Goal: Task Accomplishment & Management: Manage account settings

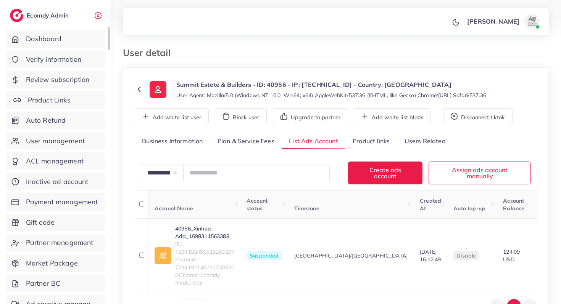
click at [62, 102] on span "Product Links" at bounding box center [49, 100] width 43 height 10
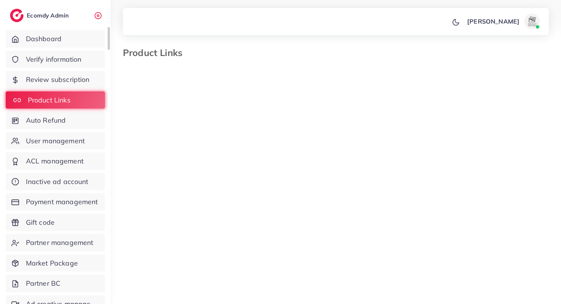
select select "*********"
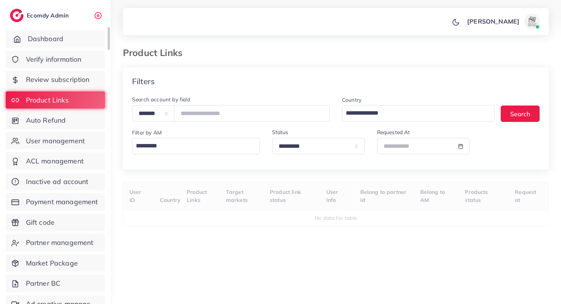
click at [88, 41] on link "Dashboard" at bounding box center [55, 39] width 99 height 18
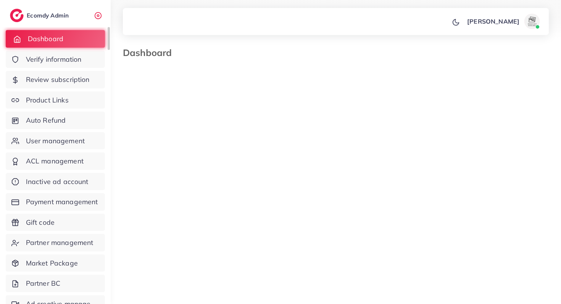
select select "*"
select select "****"
select select "*"
select select "****"
select select "*"
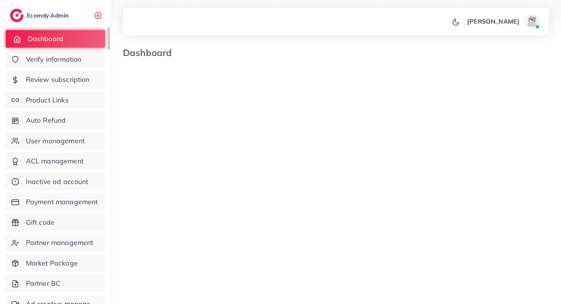
select select "****"
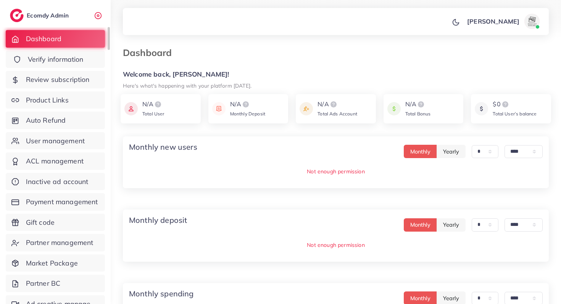
click at [68, 60] on span "Verify information" at bounding box center [56, 60] width 56 height 10
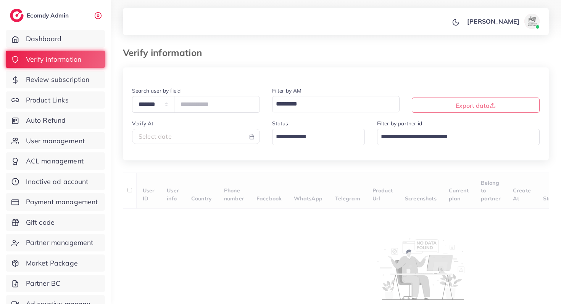
click at [175, 139] on div "Select date" at bounding box center [195, 136] width 115 height 9
select select "*"
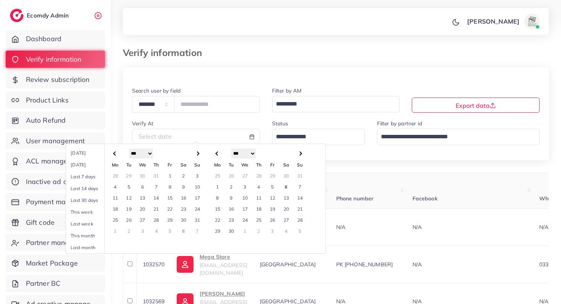
click at [275, 188] on td "5" at bounding box center [272, 186] width 14 height 11
click at [284, 188] on td "6" at bounding box center [286, 186] width 14 height 11
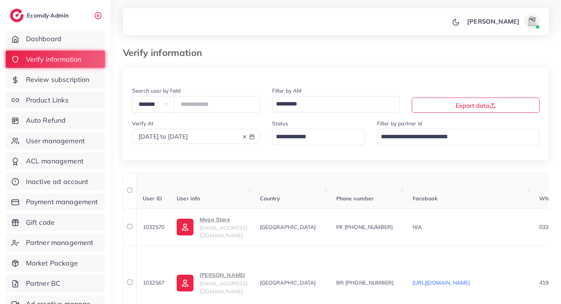
click at [308, 139] on input "Search for option" at bounding box center [314, 136] width 82 height 13
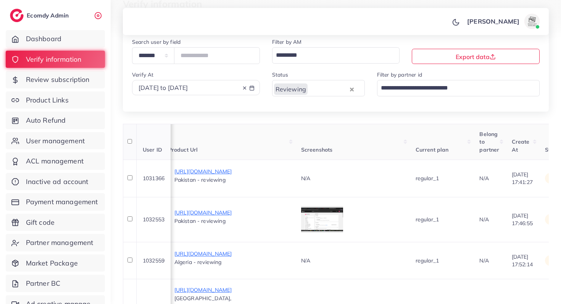
scroll to position [60, 0]
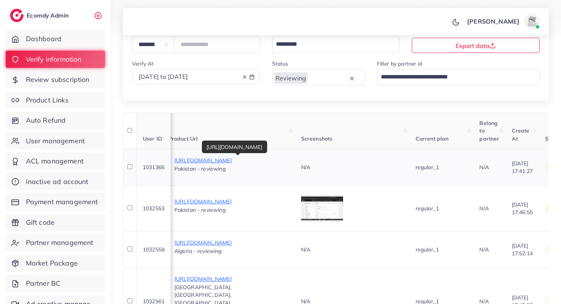
click at [232, 163] on p "[URL][DOMAIN_NAME]" at bounding box center [231, 160] width 114 height 9
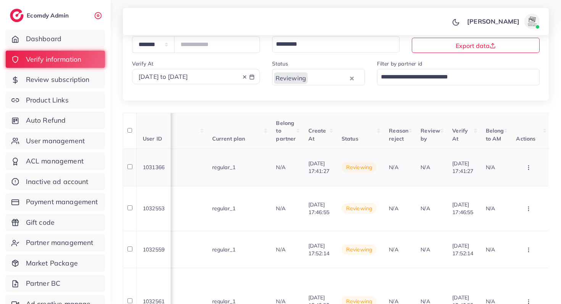
scroll to position [0, 713]
click at [523, 162] on button "button" at bounding box center [529, 167] width 27 height 17
click at [508, 189] on span "Approve" at bounding box center [506, 191] width 25 height 8
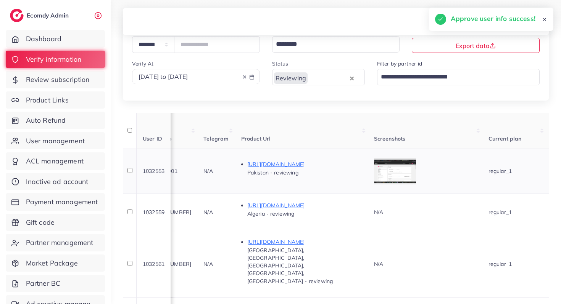
scroll to position [0, 411]
click at [328, 160] on p "[URL][DOMAIN_NAME]" at bounding box center [304, 164] width 114 height 9
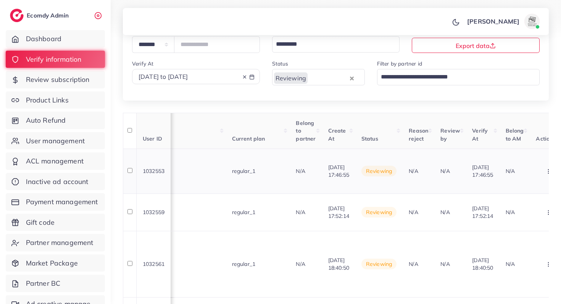
scroll to position [0, 713]
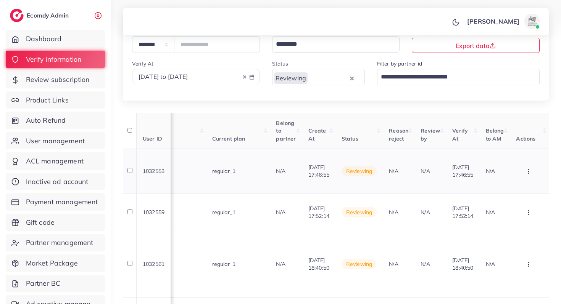
click at [524, 164] on button "button" at bounding box center [529, 171] width 27 height 17
click at [508, 207] on span "Reject" at bounding box center [503, 211] width 18 height 8
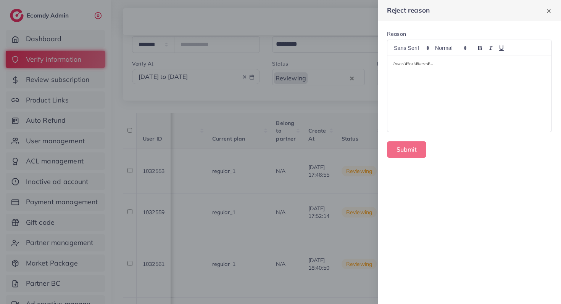
click at [450, 113] on div at bounding box center [469, 94] width 164 height 76
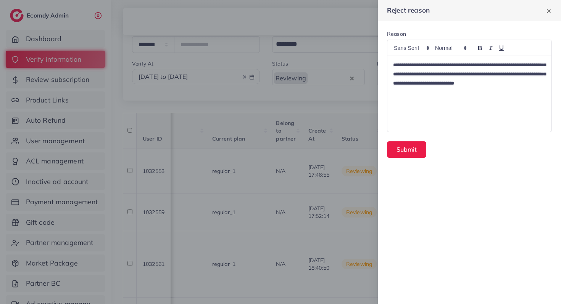
scroll to position [0, 0]
drag, startPoint x: 484, startPoint y: 64, endPoint x: 418, endPoint y: 65, distance: 66.4
click at [418, 66] on span "**********" at bounding box center [469, 74] width 153 height 23
click at [432, 64] on span "**********" at bounding box center [469, 74] width 153 height 23
click at [453, 68] on span "**********" at bounding box center [469, 74] width 153 height 23
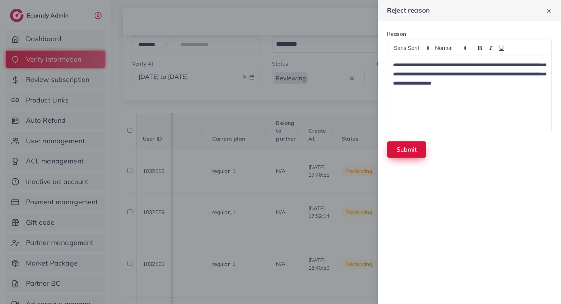
click at [402, 154] on button "Submit" at bounding box center [406, 149] width 39 height 16
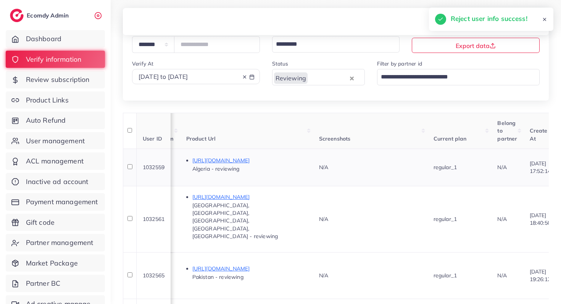
scroll to position [0, 284]
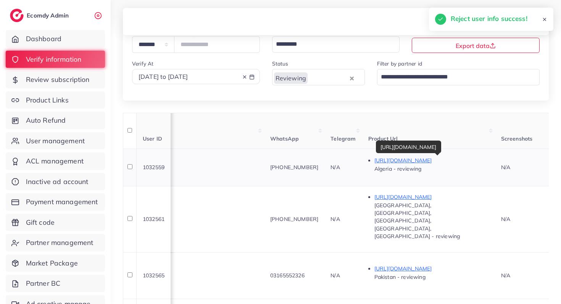
click at [387, 161] on p "[URL][DOMAIN_NAME]" at bounding box center [431, 160] width 114 height 9
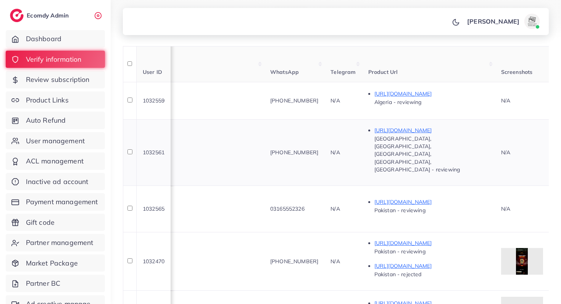
scroll to position [127, 0]
click at [404, 126] on p "[URL][DOMAIN_NAME]" at bounding box center [431, 129] width 114 height 9
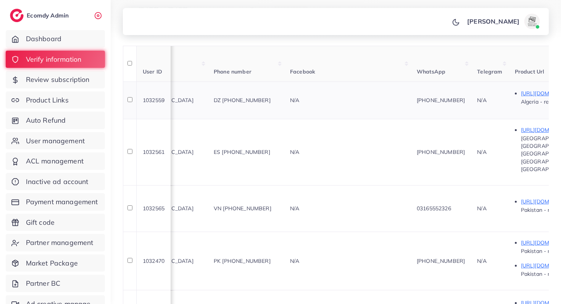
scroll to position [0, 0]
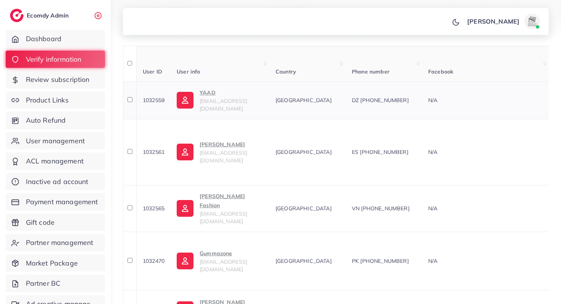
click at [159, 98] on span "1032559" at bounding box center [154, 100] width 22 height 7
copy span "1032559"
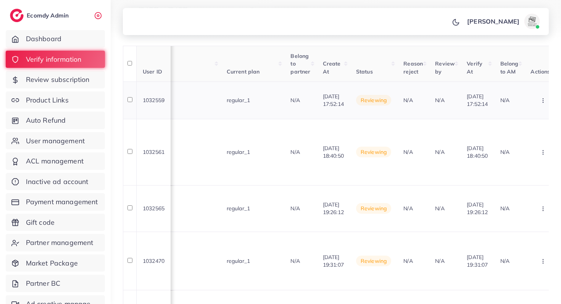
scroll to position [0, 713]
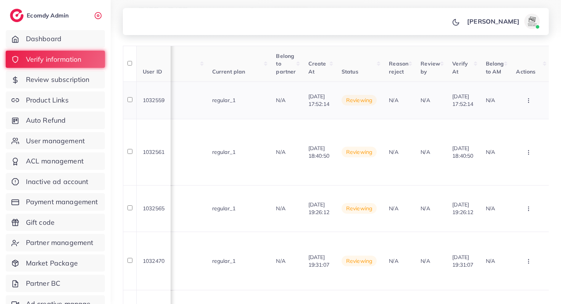
click at [524, 97] on button "button" at bounding box center [529, 100] width 27 height 17
click at [519, 157] on span "Assign to AM" at bounding box center [513, 157] width 39 height 8
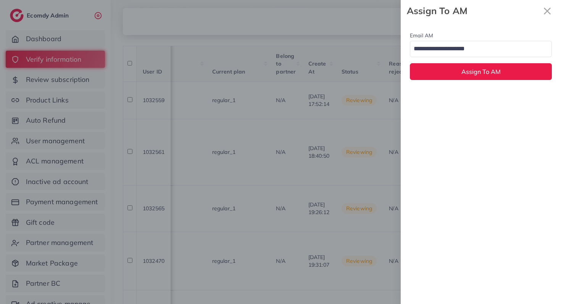
click at [431, 44] on input "Search for option" at bounding box center [476, 49] width 131 height 13
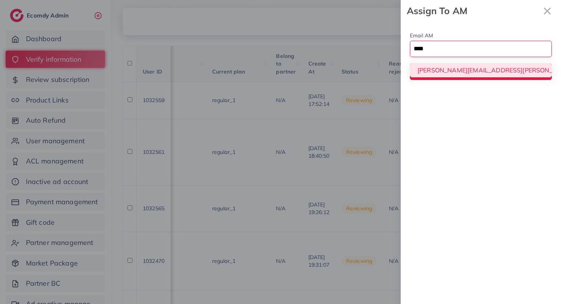
type input "****"
click at [430, 72] on div "Email AM **** Loading... [PERSON_NAME][EMAIL_ADDRESS][PERSON_NAME][DOMAIN_NAME]…" at bounding box center [480, 55] width 160 height 67
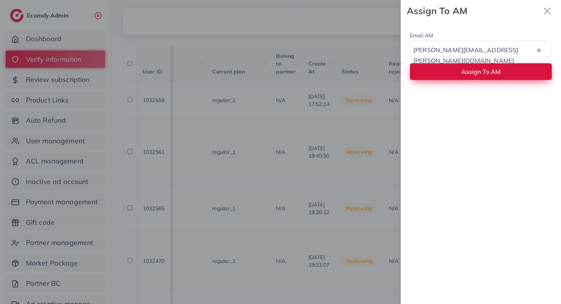
click at [449, 73] on button "Assign To AM" at bounding box center [481, 71] width 142 height 16
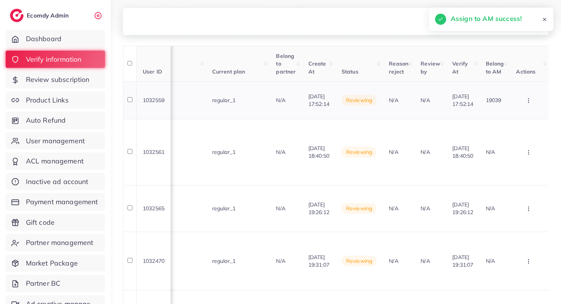
click at [530, 104] on button "button" at bounding box center [529, 100] width 27 height 17
click at [518, 123] on link "Approve" at bounding box center [516, 124] width 60 height 17
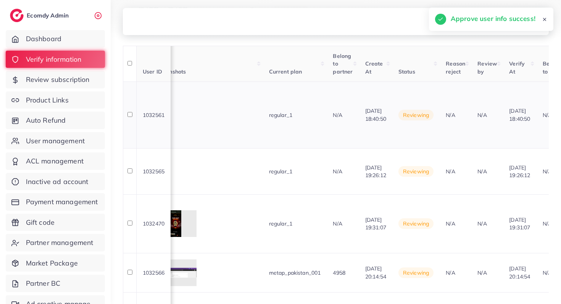
scroll to position [0, 710]
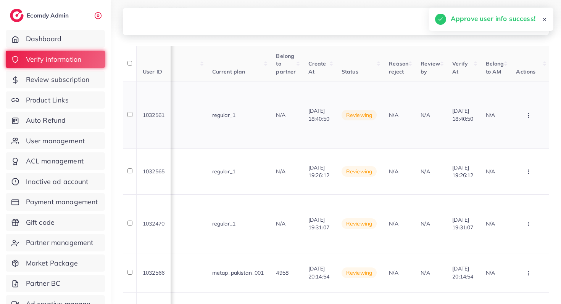
click at [531, 106] on button "button" at bounding box center [529, 114] width 27 height 17
click at [524, 130] on link "Approve" at bounding box center [516, 138] width 60 height 17
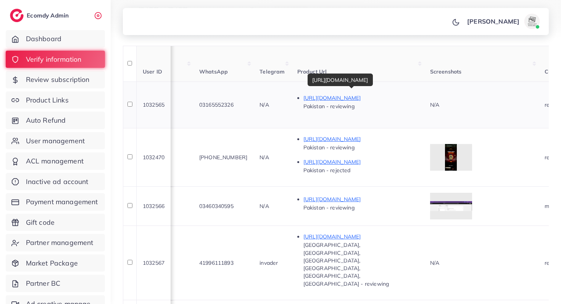
scroll to position [0, 707]
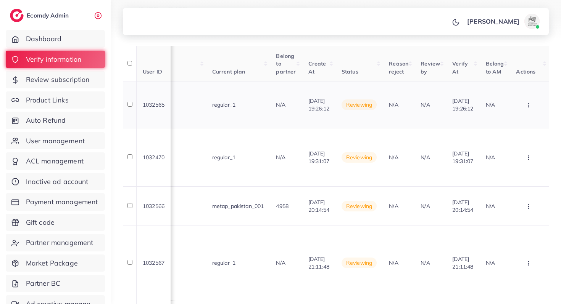
click at [528, 106] on button "button" at bounding box center [529, 104] width 27 height 17
click at [522, 137] on link "Reject" at bounding box center [516, 145] width 60 height 17
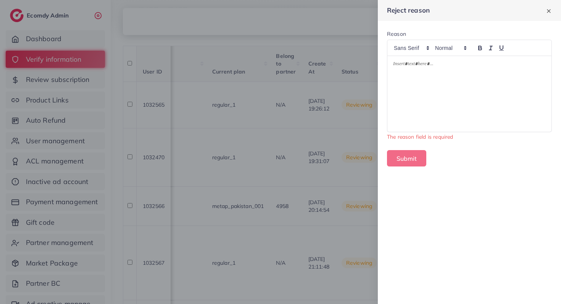
click at [487, 112] on div at bounding box center [469, 94] width 164 height 76
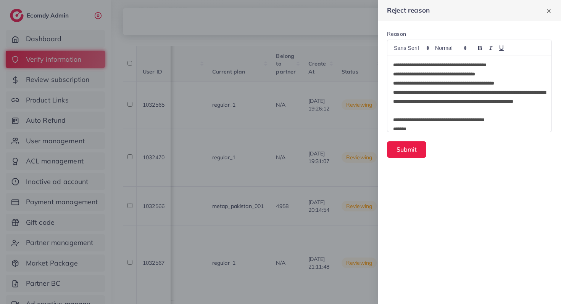
scroll to position [0, 0]
click at [411, 155] on button "Submit" at bounding box center [406, 149] width 39 height 16
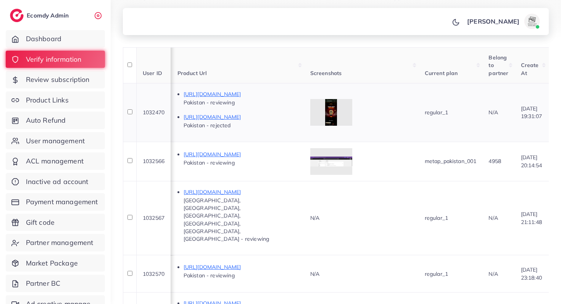
scroll to position [0, 413]
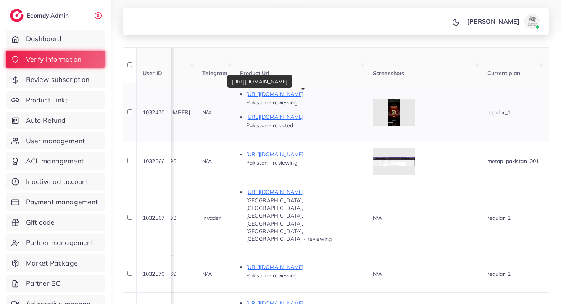
click at [280, 94] on p "[URL][DOMAIN_NAME]" at bounding box center [303, 94] width 114 height 9
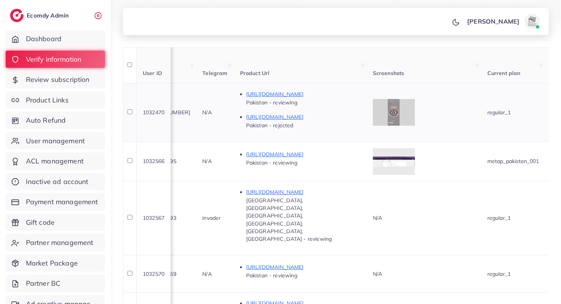
scroll to position [0, 707]
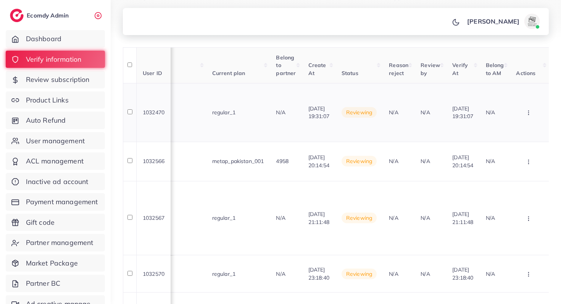
click at [528, 116] on button "button" at bounding box center [529, 112] width 27 height 17
click at [515, 150] on link "Reject" at bounding box center [516, 153] width 60 height 17
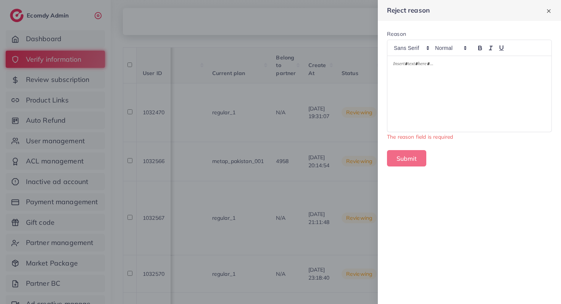
click at [484, 96] on div at bounding box center [469, 94] width 164 height 76
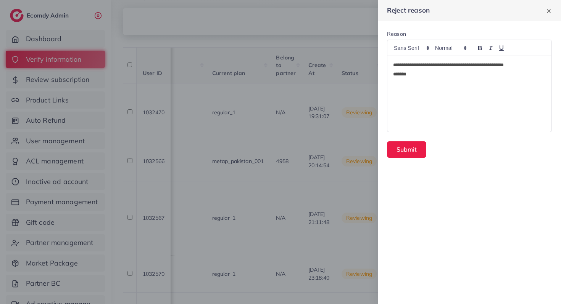
scroll to position [0, 0]
click at [462, 64] on p "**********" at bounding box center [469, 65] width 153 height 9
click at [408, 153] on button "Submit" at bounding box center [406, 149] width 39 height 16
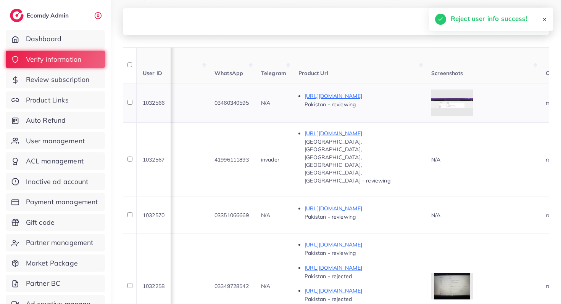
scroll to position [0, 385]
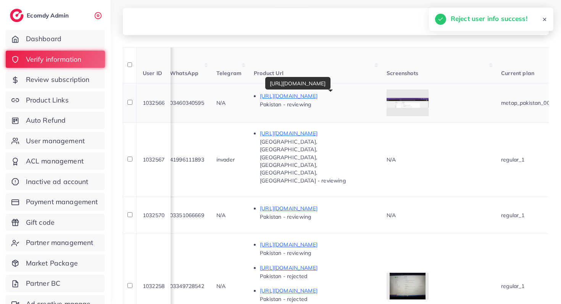
click at [345, 94] on p "[URL][DOMAIN_NAME]" at bounding box center [317, 96] width 114 height 9
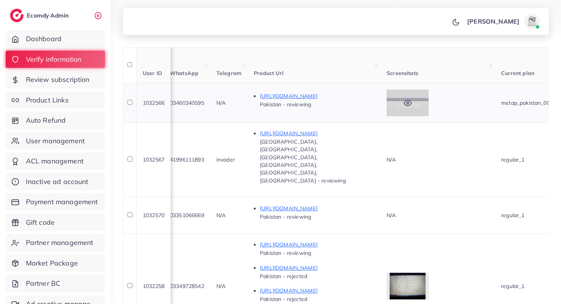
scroll to position [0, 707]
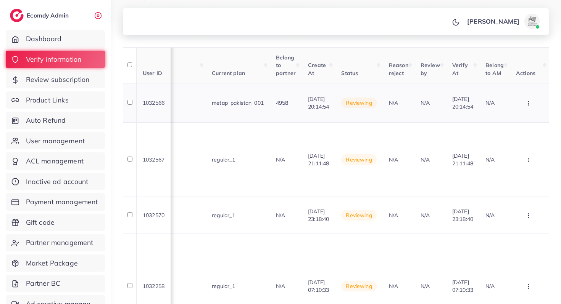
click at [528, 105] on icon "button" at bounding box center [528, 103] width 6 height 6
click at [520, 144] on link "Reject" at bounding box center [516, 143] width 60 height 17
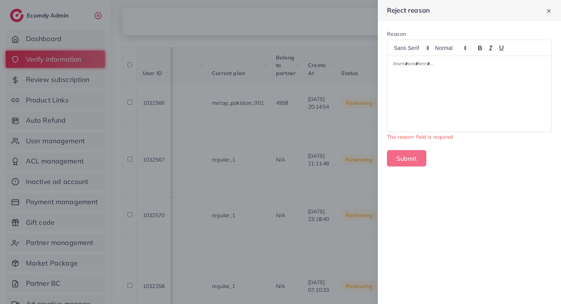
click at [512, 81] on div at bounding box center [469, 94] width 164 height 76
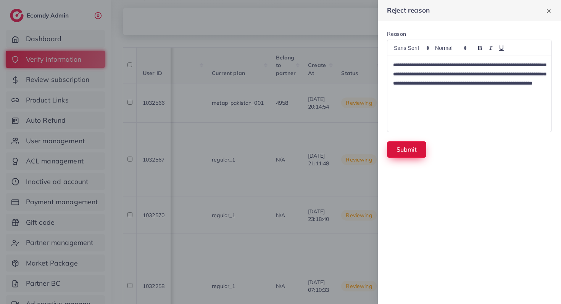
click at [398, 152] on button "Submit" at bounding box center [406, 149] width 39 height 16
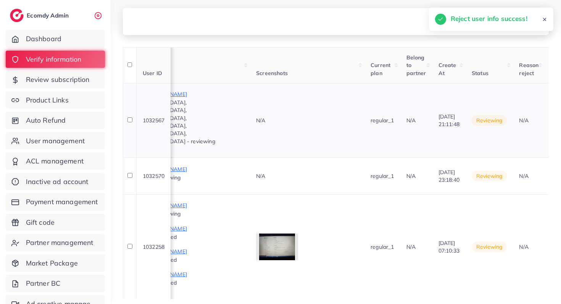
scroll to position [0, 419]
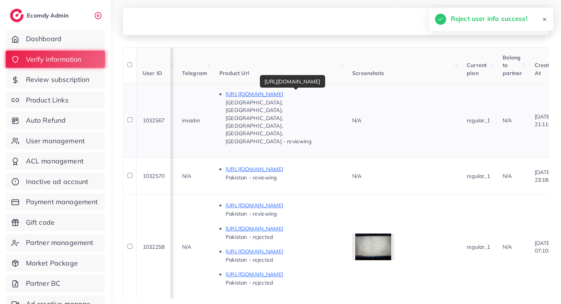
click at [268, 96] on p "[URL][DOMAIN_NAME]" at bounding box center [282, 94] width 114 height 9
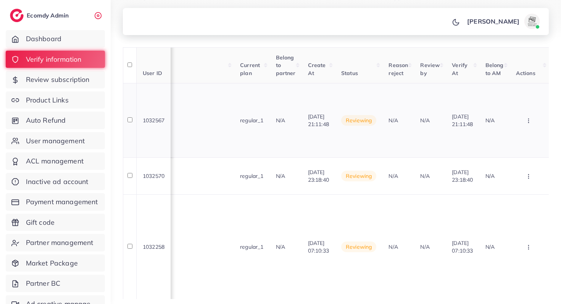
scroll to position [0, 677]
click at [527, 118] on icon "button" at bounding box center [528, 121] width 6 height 6
click at [511, 152] on link "Reject" at bounding box center [516, 160] width 60 height 17
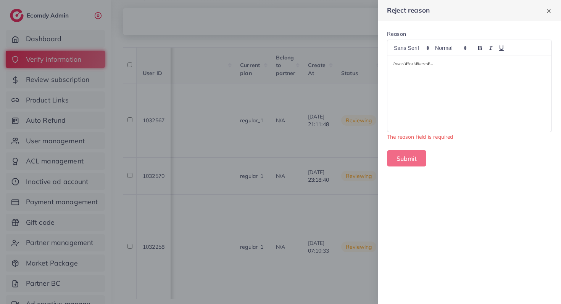
click at [470, 77] on div at bounding box center [469, 94] width 164 height 76
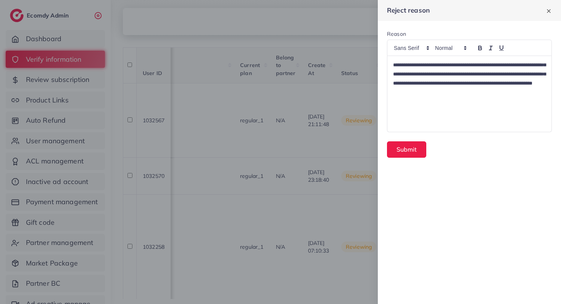
scroll to position [0, 0]
click at [397, 150] on button "Submit" at bounding box center [406, 149] width 39 height 16
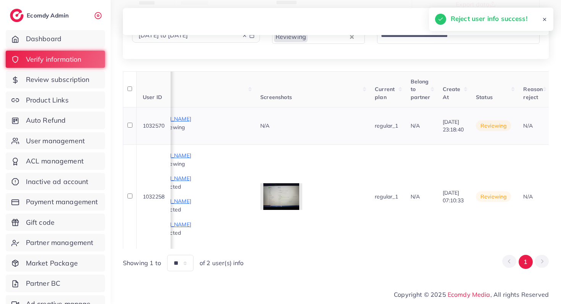
scroll to position [0, 474]
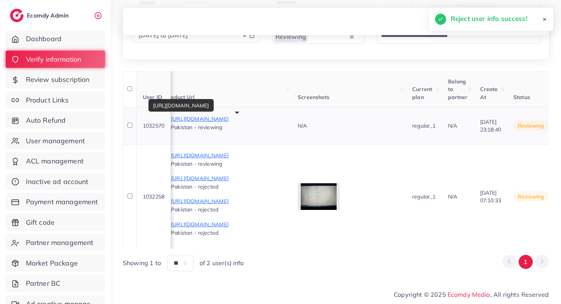
click at [257, 114] on p "[URL][DOMAIN_NAME]" at bounding box center [228, 118] width 114 height 9
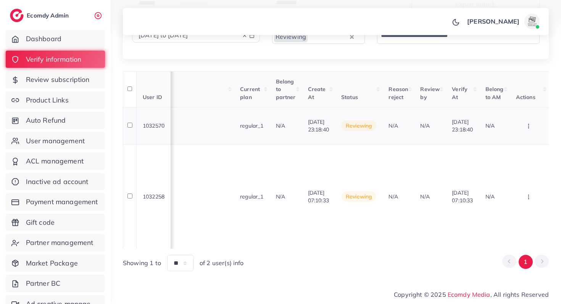
click at [531, 123] on icon "button" at bounding box center [528, 126] width 6 height 6
click at [516, 158] on link "Reject" at bounding box center [516, 166] width 60 height 17
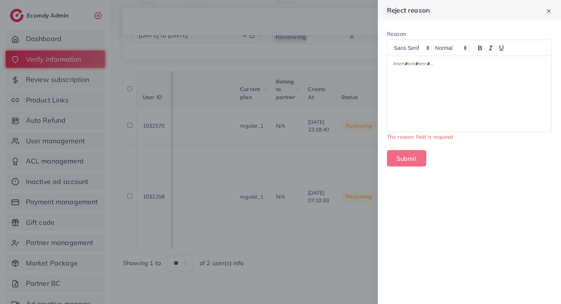
click at [485, 87] on div at bounding box center [469, 94] width 164 height 76
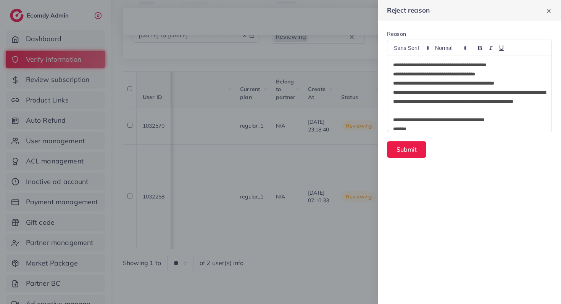
scroll to position [0, 0]
click at [416, 148] on button "Submit" at bounding box center [406, 149] width 39 height 16
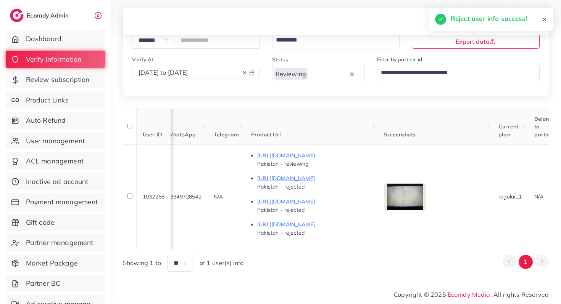
scroll to position [0, 373]
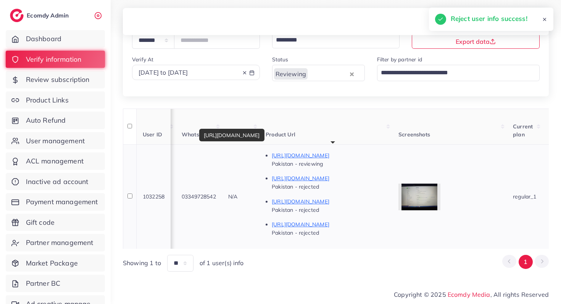
click at [319, 151] on p "[URL][DOMAIN_NAME]" at bounding box center [328, 155] width 114 height 9
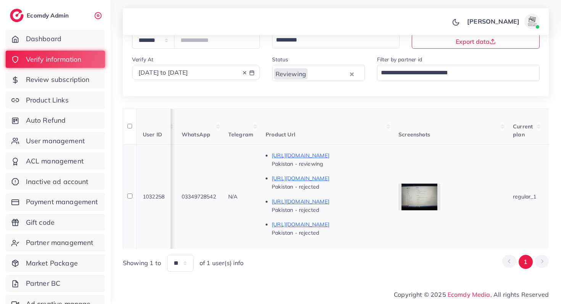
click at [158, 193] on span "1032258" at bounding box center [154, 196] width 22 height 7
copy span "1032258"
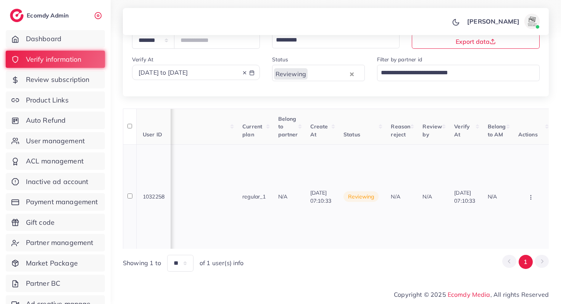
scroll to position [0, 667]
click at [538, 195] on button "button" at bounding box center [529, 196] width 27 height 17
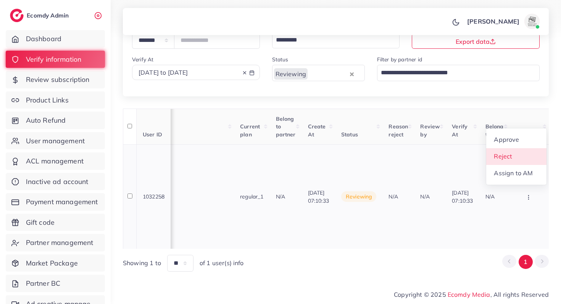
click at [508, 153] on span "Reject" at bounding box center [502, 157] width 18 height 8
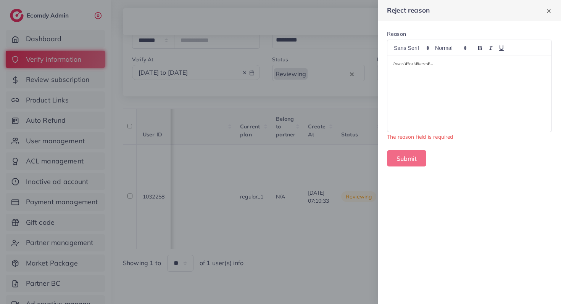
click at [465, 112] on div at bounding box center [469, 94] width 164 height 76
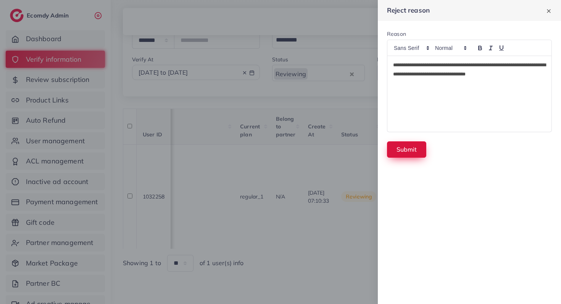
click at [399, 144] on button "Submit" at bounding box center [406, 149] width 39 height 16
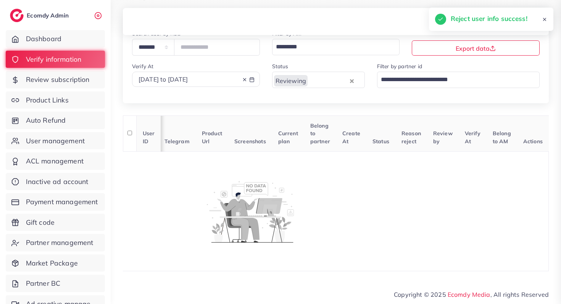
scroll to position [0, 165]
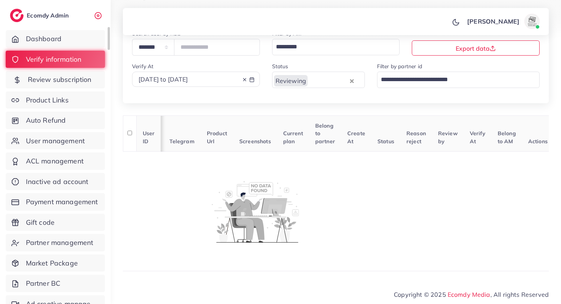
click at [72, 85] on link "Review subscription" at bounding box center [55, 80] width 99 height 18
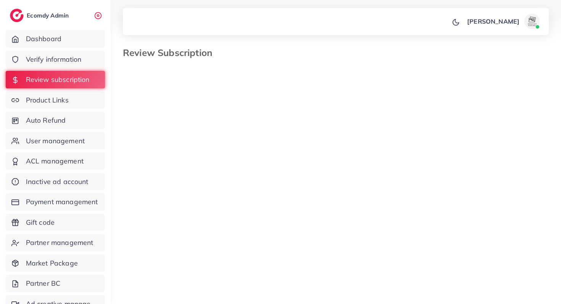
select select "*******"
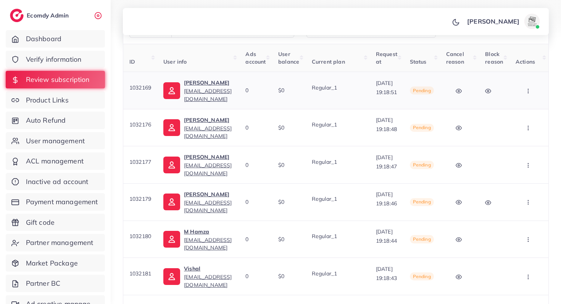
scroll to position [0, 15]
click at [491, 89] on icon at bounding box center [488, 91] width 6 height 6
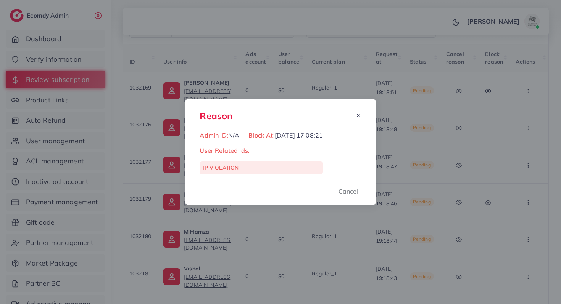
click at [430, 88] on div "Reason Admin ID: N/A Block At: [DATE] 17:08:21 User Related Ids: IP VIOLATION C…" at bounding box center [280, 152] width 561 height 304
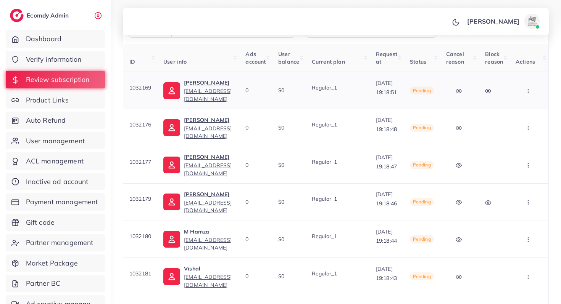
scroll to position [0, 46]
click at [536, 92] on button "button" at bounding box center [528, 90] width 27 height 17
click at [525, 113] on span "Approve" at bounding box center [514, 114] width 25 height 8
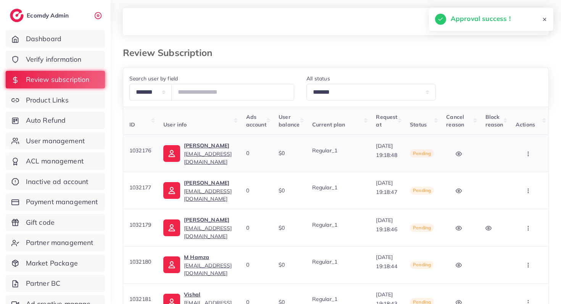
click at [532, 155] on button "button" at bounding box center [528, 153] width 27 height 17
click at [524, 170] on link "Approve" at bounding box center [516, 177] width 60 height 17
click at [532, 152] on button "button" at bounding box center [528, 153] width 27 height 17
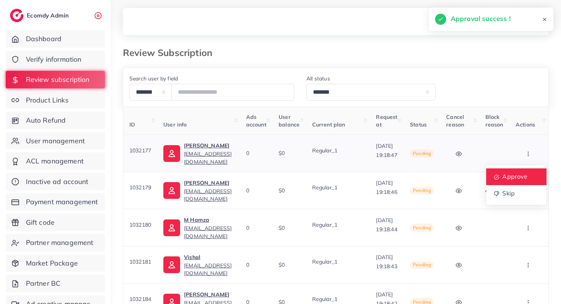
click at [523, 171] on link "Approve" at bounding box center [516, 177] width 60 height 17
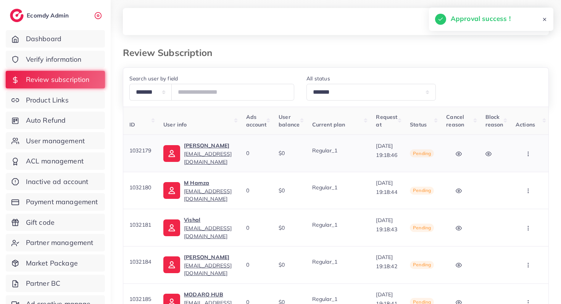
click at [529, 154] on icon "button" at bounding box center [528, 154] width 6 height 6
click at [525, 173] on span "Approve" at bounding box center [514, 177] width 25 height 8
click at [526, 152] on icon "button" at bounding box center [528, 154] width 6 height 6
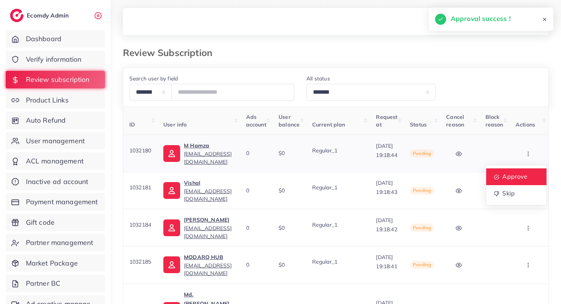
click at [523, 173] on span "Approve" at bounding box center [514, 177] width 25 height 8
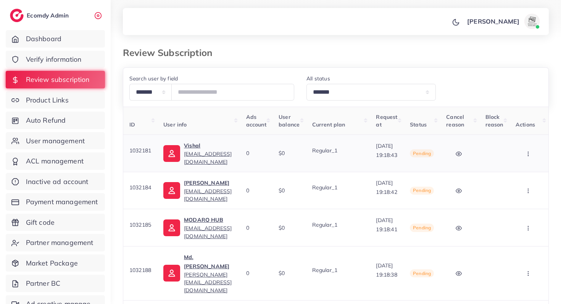
click at [531, 155] on button "button" at bounding box center [528, 153] width 27 height 17
click at [525, 173] on span "Approve" at bounding box center [514, 177] width 25 height 8
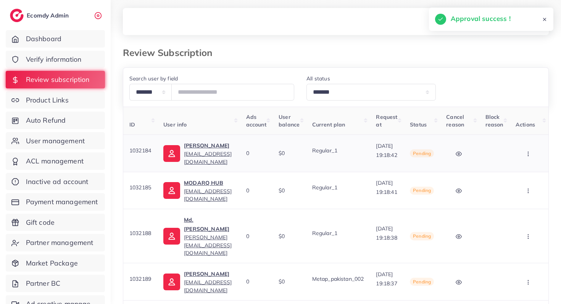
click at [530, 153] on icon "button" at bounding box center [528, 154] width 6 height 6
click at [523, 174] on span "Approve" at bounding box center [514, 177] width 25 height 8
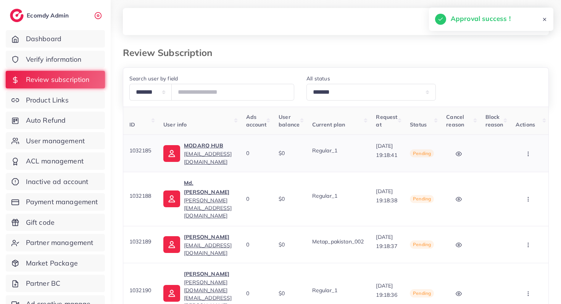
click at [528, 146] on button "button" at bounding box center [528, 153] width 27 height 17
click at [525, 172] on link "Approve" at bounding box center [516, 177] width 60 height 17
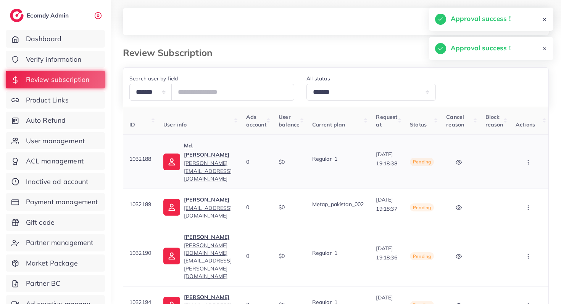
scroll to position [0, 43]
click at [524, 154] on button "button" at bounding box center [528, 161] width 27 height 17
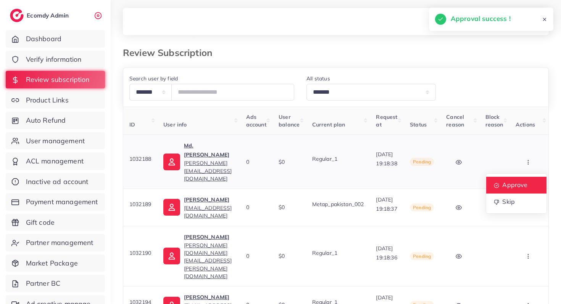
click at [524, 177] on link "Approve" at bounding box center [516, 185] width 60 height 17
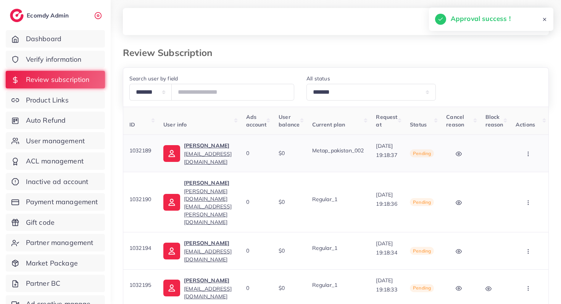
click at [529, 158] on button "button" at bounding box center [528, 153] width 27 height 17
click at [528, 172] on link "Approve" at bounding box center [516, 177] width 60 height 17
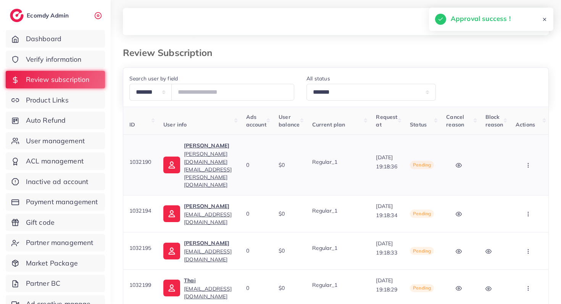
click at [531, 156] on button "button" at bounding box center [528, 164] width 27 height 17
click at [528, 180] on link "Approve" at bounding box center [516, 188] width 60 height 17
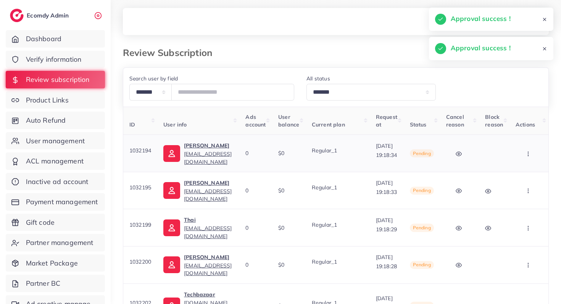
scroll to position [0, 37]
click at [527, 154] on icon "button" at bounding box center [528, 154] width 6 height 6
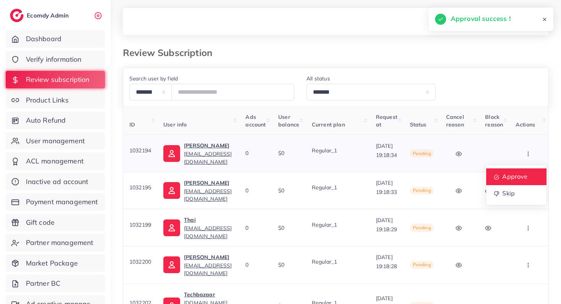
click at [521, 174] on span "Approve" at bounding box center [514, 177] width 25 height 8
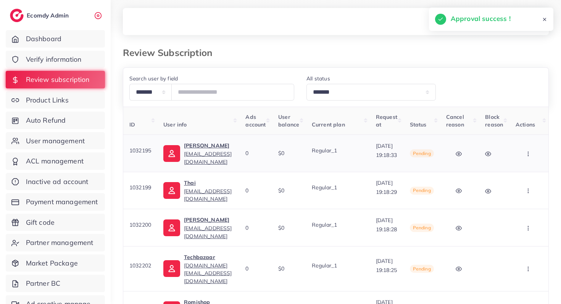
click at [530, 151] on icon "button" at bounding box center [528, 154] width 6 height 6
click at [525, 175] on span "Approve" at bounding box center [514, 177] width 25 height 8
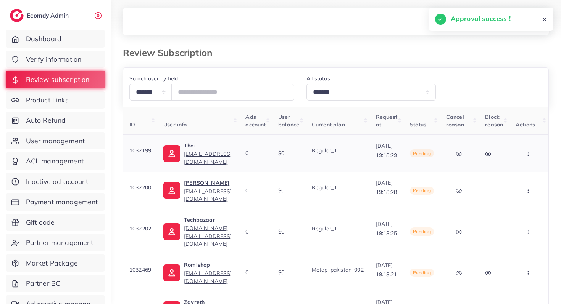
click at [527, 153] on icon "button" at bounding box center [528, 154] width 6 height 6
click at [512, 170] on link "Approve" at bounding box center [516, 177] width 60 height 17
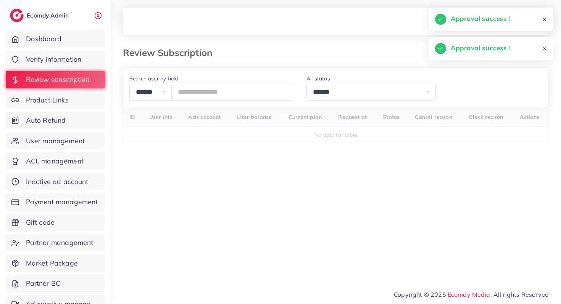
scroll to position [0, 0]
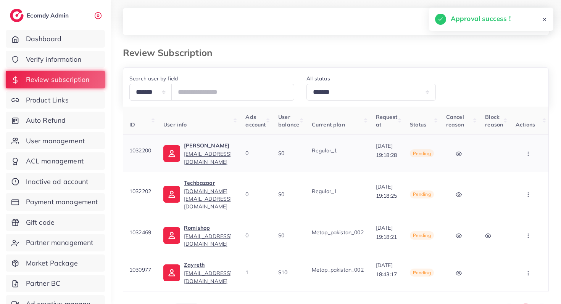
click at [526, 156] on icon "button" at bounding box center [528, 154] width 6 height 6
click at [512, 172] on link "Approve" at bounding box center [516, 177] width 60 height 17
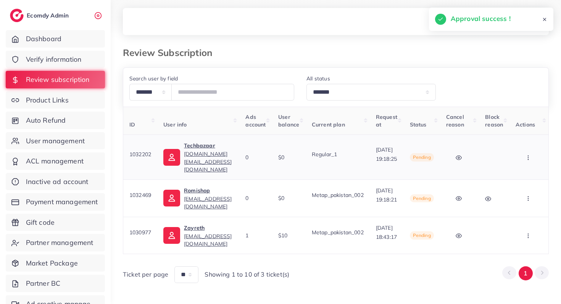
click at [527, 157] on circle "button" at bounding box center [527, 157] width 0 height 0
click at [518, 177] on span "Approve" at bounding box center [514, 181] width 25 height 8
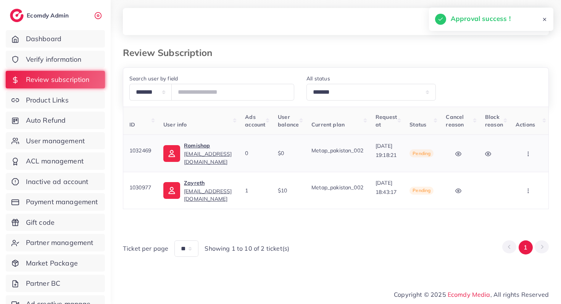
click at [535, 153] on button "button" at bounding box center [528, 153] width 27 height 17
click at [533, 174] on link "Approve" at bounding box center [516, 177] width 60 height 17
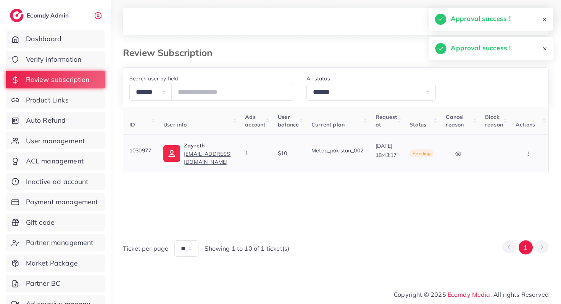
click at [542, 150] on button "button" at bounding box center [528, 153] width 27 height 17
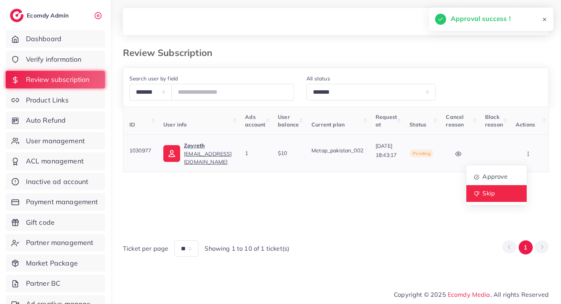
click at [518, 192] on link "Skip" at bounding box center [496, 193] width 60 height 17
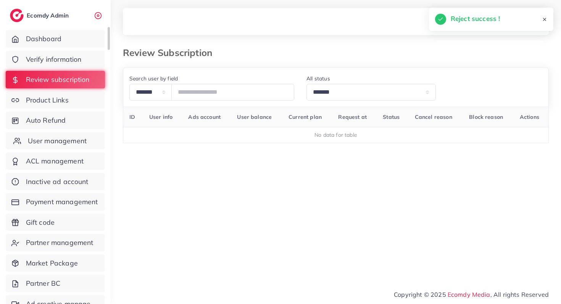
click at [63, 143] on span "User management" at bounding box center [57, 141] width 59 height 10
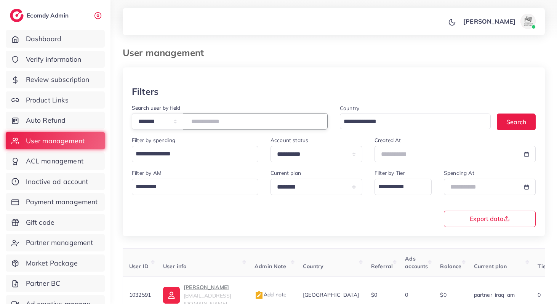
click at [214, 125] on input "number" at bounding box center [255, 121] width 145 height 16
type input "*******"
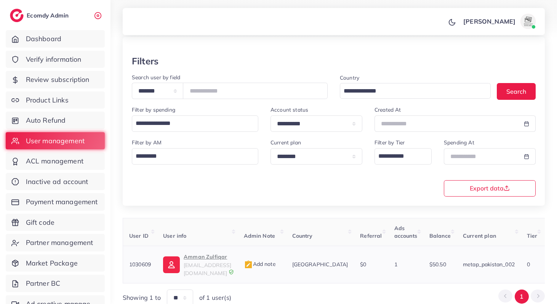
click at [209, 257] on p "Amman Zulfiqar" at bounding box center [208, 256] width 48 height 9
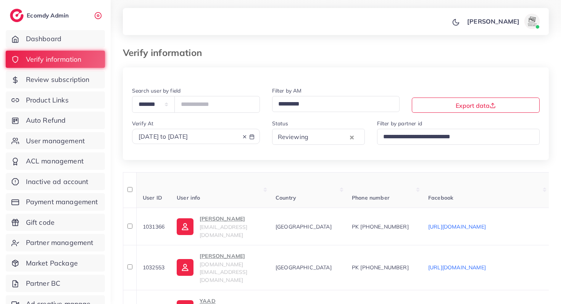
click at [225, 138] on div "[DATE] to [DATE]" at bounding box center [195, 136] width 115 height 9
select select "*"
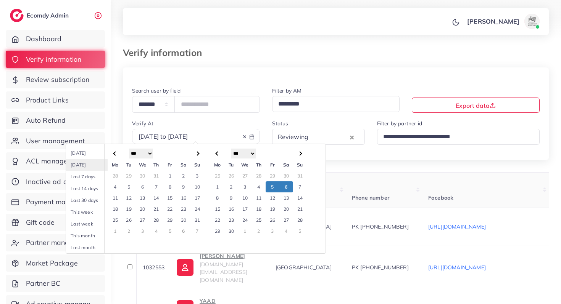
click at [217, 189] on td "1" at bounding box center [217, 186] width 14 height 11
click at [270, 188] on td "5" at bounding box center [272, 186] width 14 height 11
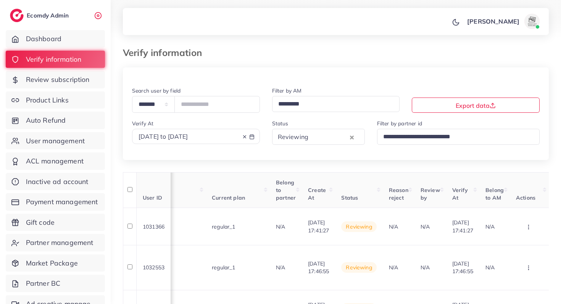
click at [188, 137] on span "2025-09-01 to 2025-09-05" at bounding box center [163, 137] width 50 height 8
select select "*"
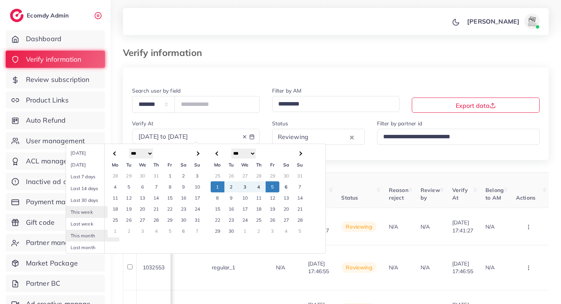
click at [284, 172] on td "30" at bounding box center [286, 175] width 14 height 11
click at [256, 186] on td "4" at bounding box center [259, 186] width 14 height 11
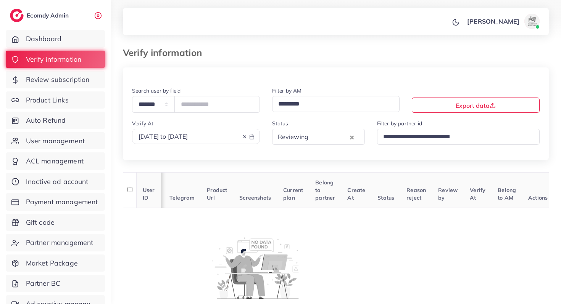
scroll to position [57, 0]
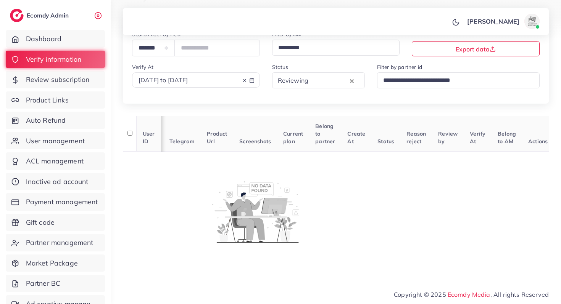
click at [311, 86] on input "Search for option" at bounding box center [328, 81] width 37 height 12
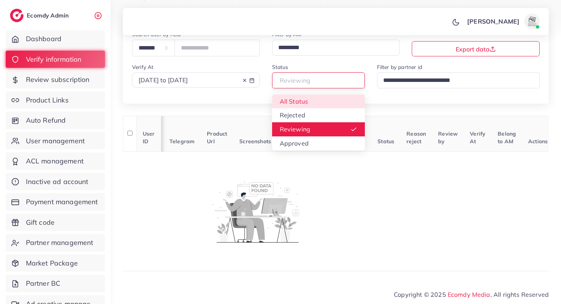
click at [310, 104] on div "**********" at bounding box center [336, 67] width 426 height 74
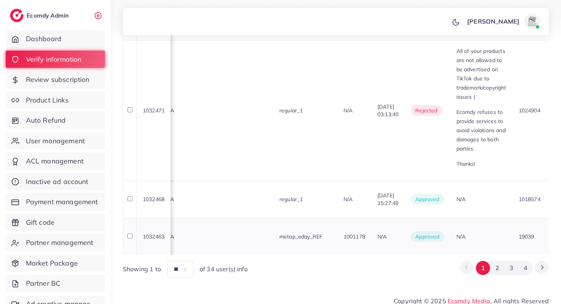
scroll to position [0, 763]
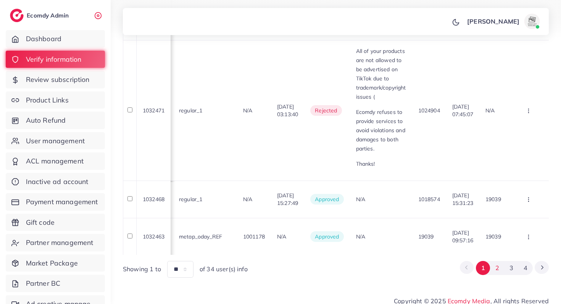
click at [501, 261] on button "2" at bounding box center [497, 268] width 14 height 14
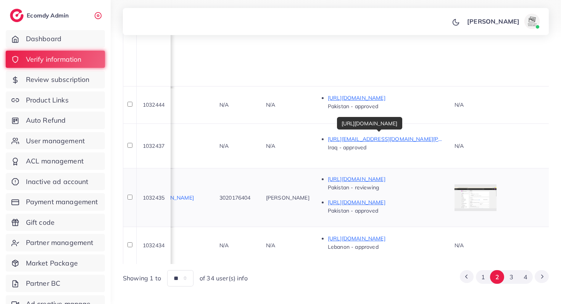
scroll to position [614, 0]
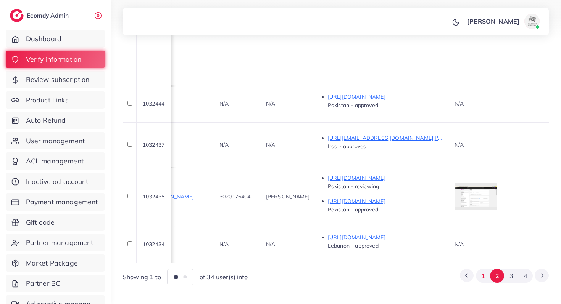
click at [482, 269] on button "1" at bounding box center [482, 276] width 14 height 14
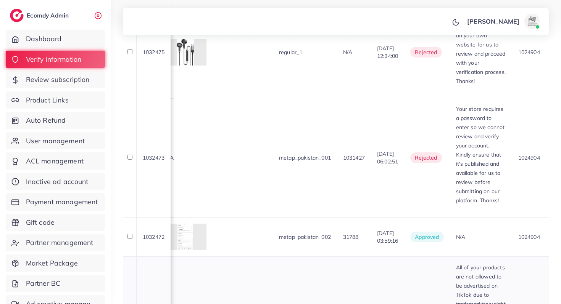
scroll to position [477, 0]
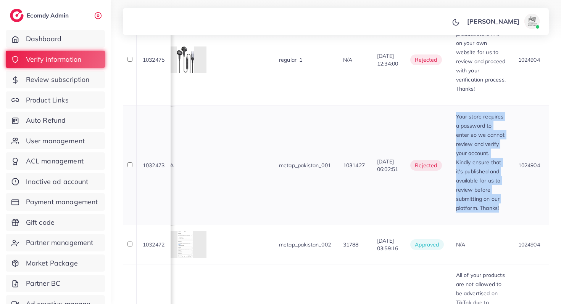
drag, startPoint x: 450, startPoint y: 114, endPoint x: 497, endPoint y: 206, distance: 103.0
click at [497, 207] on p "Your store requires a password to enter so we cannot review and verify your acc…" at bounding box center [481, 162] width 50 height 101
copy p "Your store requires a password to enter so we cannot review and verify your acc…"
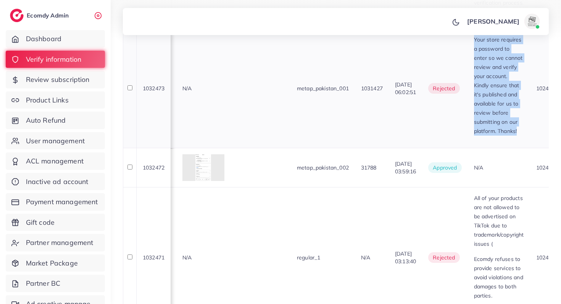
scroll to position [0, 636]
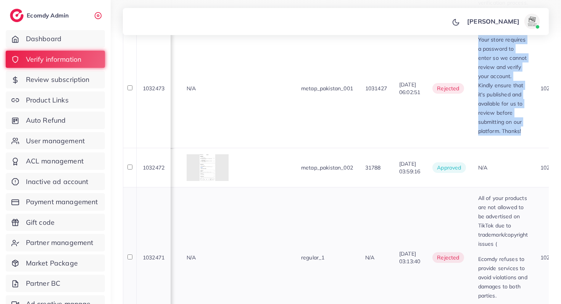
click at [332, 202] on td "regular_1" at bounding box center [327, 257] width 64 height 141
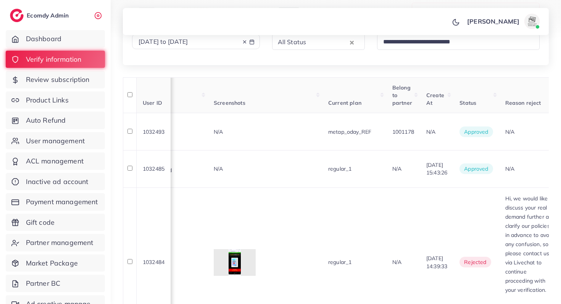
scroll to position [0, 0]
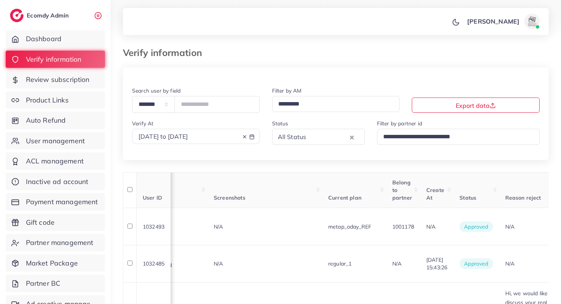
click at [188, 134] on span "2025-08-29 to 2025-09-04" at bounding box center [163, 137] width 50 height 8
select select "*"
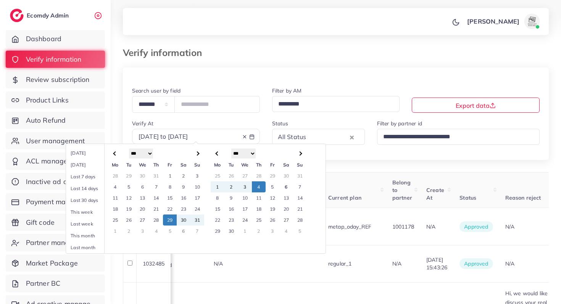
click at [154, 209] on td "21" at bounding box center [156, 209] width 14 height 11
click at [251, 186] on td "3" at bounding box center [245, 186] width 14 height 11
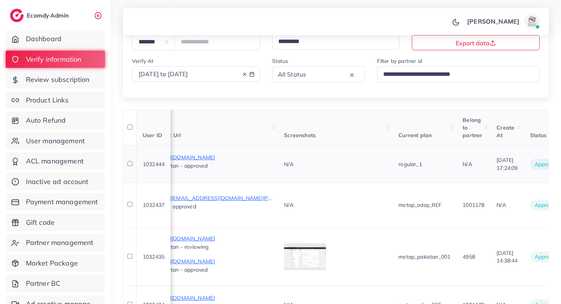
scroll to position [75, 0]
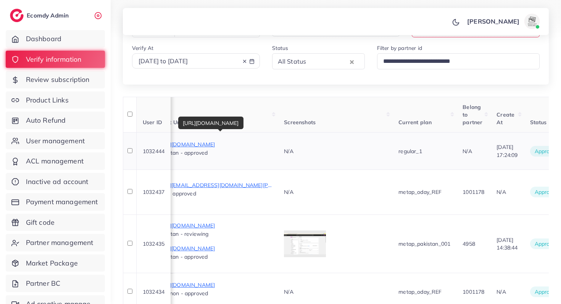
click at [253, 141] on p "https://suidhagaresham.com/collections/summer-collection" at bounding box center [214, 144] width 114 height 9
click at [188, 62] on span "2025-08-21 to 2025-09-03" at bounding box center [163, 61] width 50 height 8
select select "*"
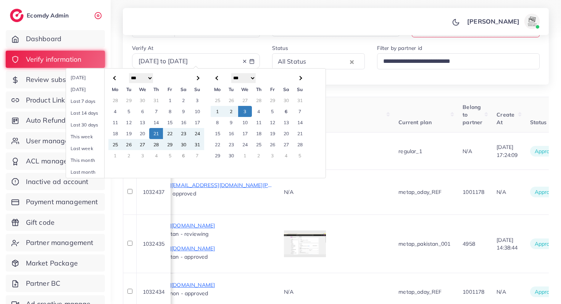
click at [170, 99] on td "1" at bounding box center [170, 100] width 14 height 11
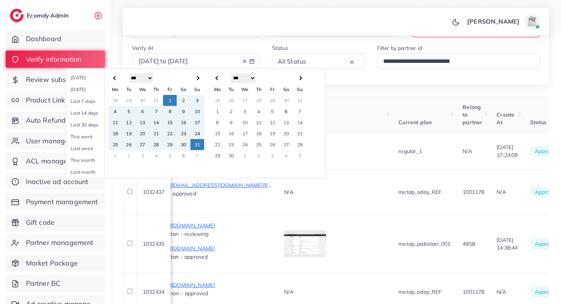
click at [196, 145] on td "31" at bounding box center [197, 144] width 14 height 11
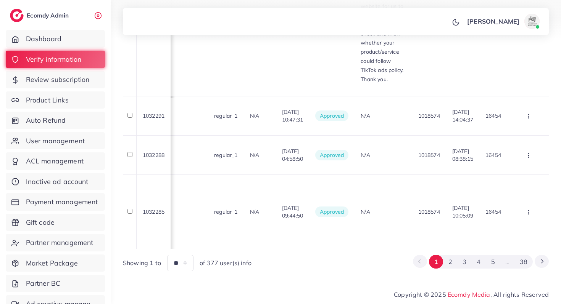
scroll to position [1090, 0]
click at [450, 264] on button "2" at bounding box center [450, 262] width 14 height 14
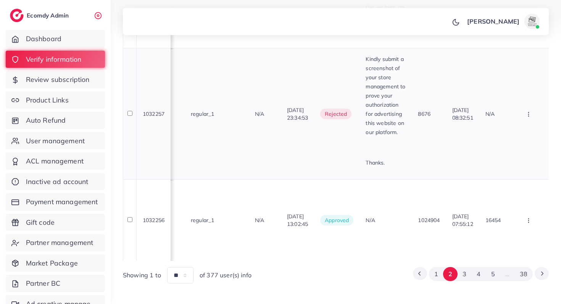
scroll to position [964, 0]
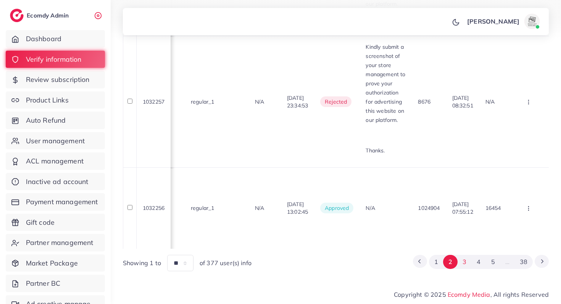
click at [462, 263] on button "3" at bounding box center [464, 262] width 14 height 14
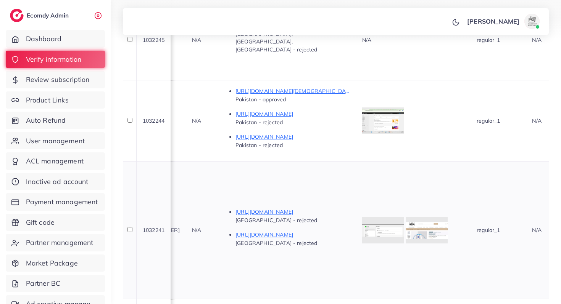
scroll to position [0, 450]
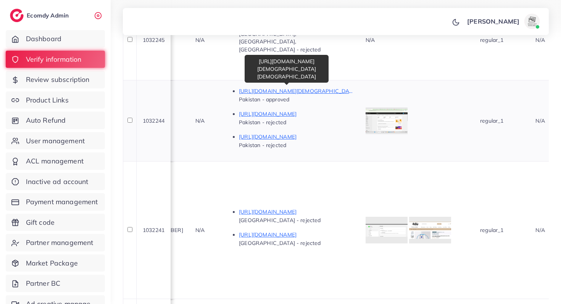
click at [319, 93] on p "https://bloombeam.shop/products/stylish-durable-wallets-for-male-and-female" at bounding box center [296, 91] width 114 height 9
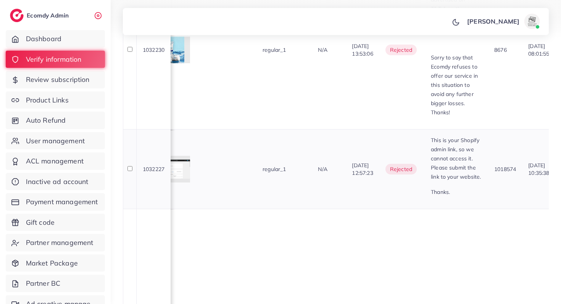
scroll to position [752, 0]
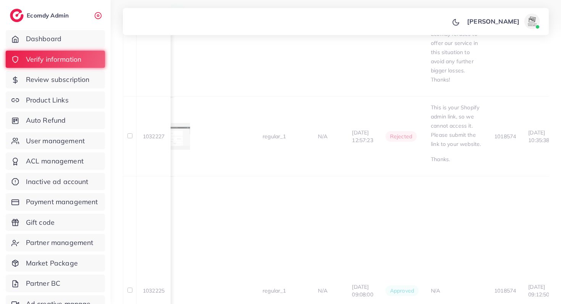
scroll to position [730, 0]
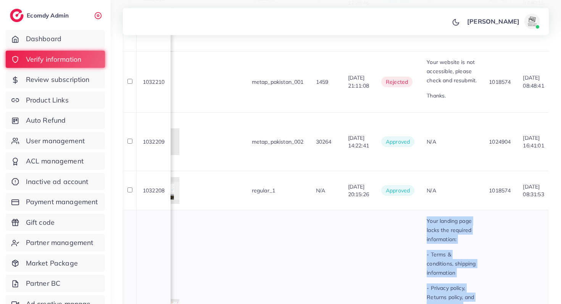
drag, startPoint x: 451, startPoint y: 79, endPoint x: 472, endPoint y: 231, distance: 152.8
click at [472, 231] on div "Your landing page lacks the required information: - Terms & conditions, shippin…" at bounding box center [451, 310] width 50 height 186
copy div "Your landing page lacks the required information: - Terms & conditions, shippin…"
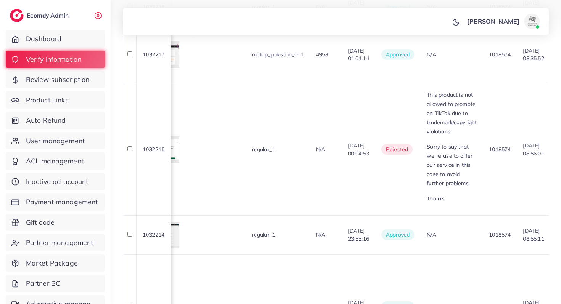
scroll to position [420, 0]
drag, startPoint x: 450, startPoint y: 239, endPoint x: 489, endPoint y: 269, distance: 49.3
copy div "Your website is not accessible, please check and resubmit. Thanks."
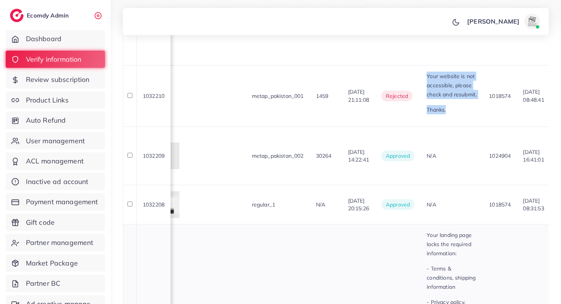
scroll to position [730, 0]
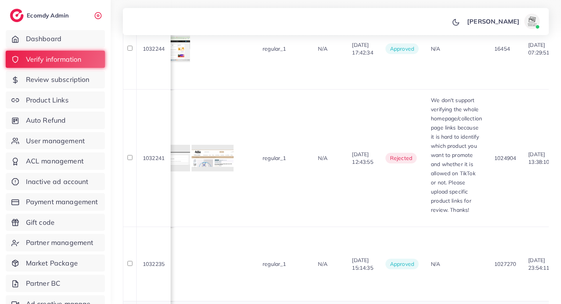
scroll to position [383, 0]
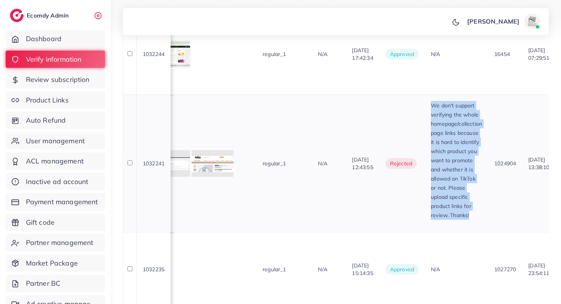
drag, startPoint x: 433, startPoint y: 103, endPoint x: 479, endPoint y: 217, distance: 122.8
click at [479, 217] on p "We don't support verifying the whole homepage/collection page links because it …" at bounding box center [455, 160] width 51 height 119
copy p "We don't support verifying the whole homepage/collection page links because it …"
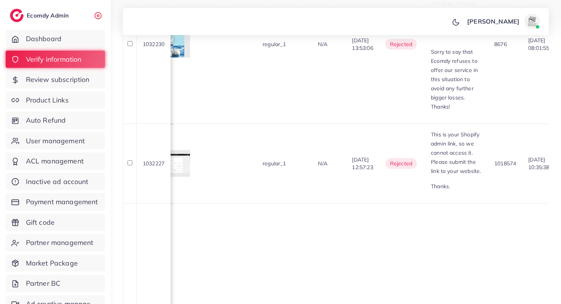
scroll to position [752, 0]
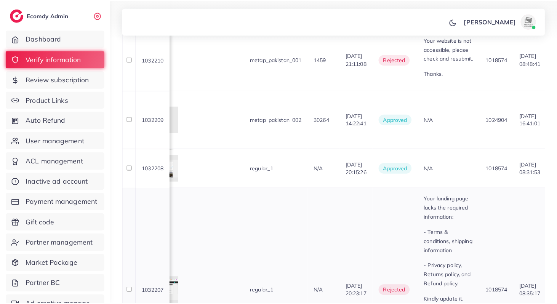
scroll to position [730, 0]
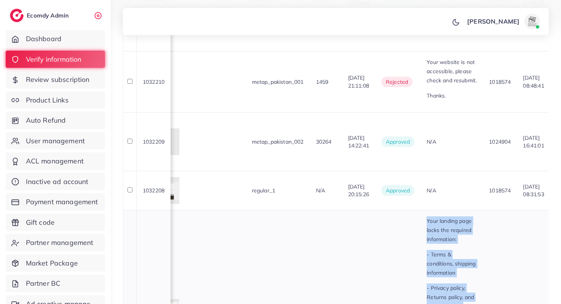
drag, startPoint x: 450, startPoint y: 83, endPoint x: 485, endPoint y: 231, distance: 152.8
copy div "Your landing page lacks the required information: - Terms & conditions, shippin…"
click at [72, 142] on span "User management" at bounding box center [57, 141] width 59 height 10
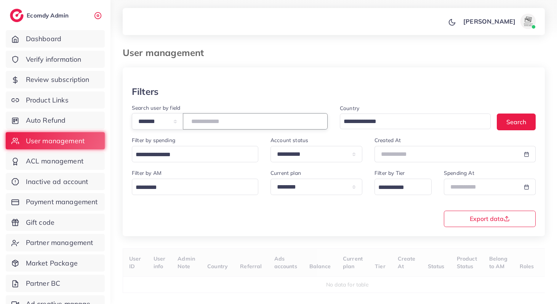
click at [213, 124] on input "number" at bounding box center [255, 121] width 145 height 16
paste input "*******"
type input "*******"
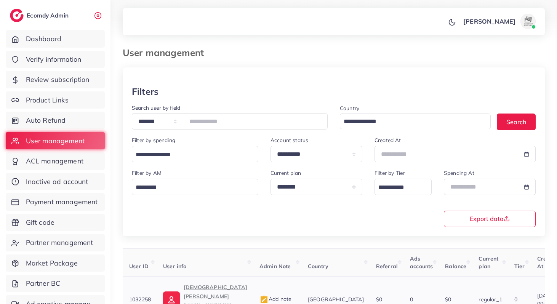
click at [209, 289] on p "[DEMOGRAPHIC_DATA][PERSON_NAME]" at bounding box center [216, 292] width 64 height 18
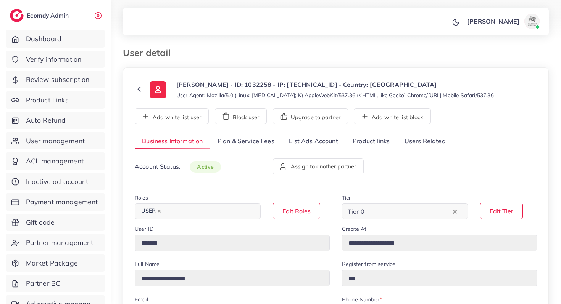
select select "********"
click at [297, 145] on link "List Ads Account" at bounding box center [313, 141] width 64 height 16
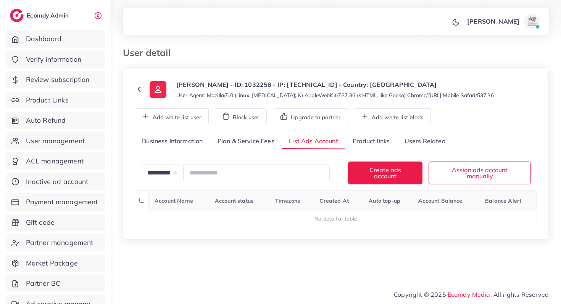
click at [369, 140] on link "Product links" at bounding box center [370, 141] width 51 height 16
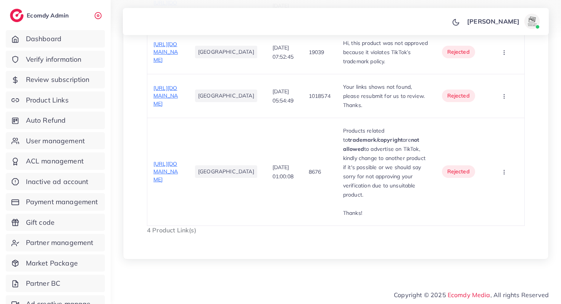
scroll to position [437, 0]
click at [353, 66] on p "Hi, this product was not approved because it violates TikTok’s trademark policy." at bounding box center [386, 52] width 87 height 27
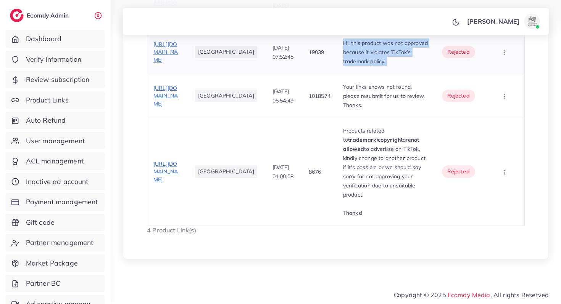
copy p "Hi, this product was not approved because it violates TikTok’s trademark policy."
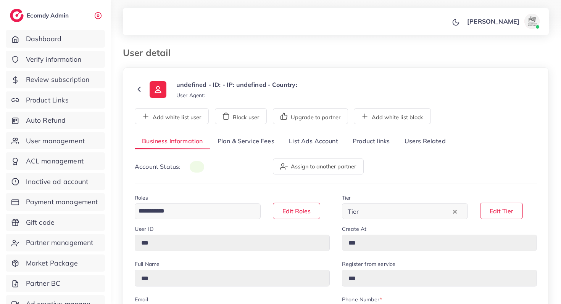
type input "*******"
type input "**********"
type input "******"
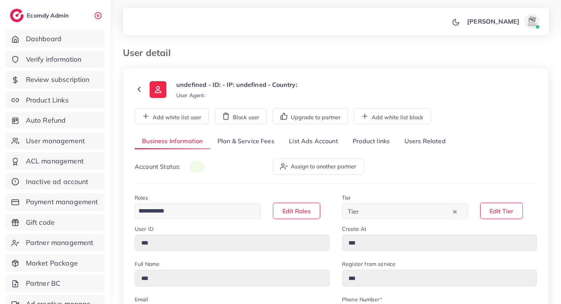
type input "**********"
select select "********"
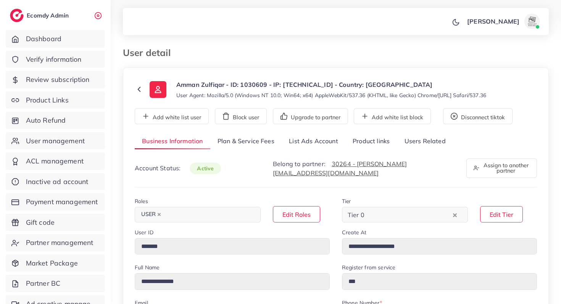
click at [299, 138] on link "List Ads Account" at bounding box center [313, 141] width 64 height 16
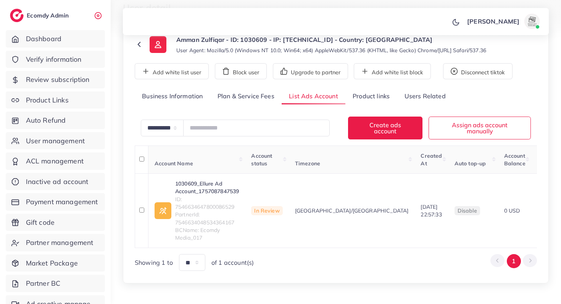
scroll to position [48, 0]
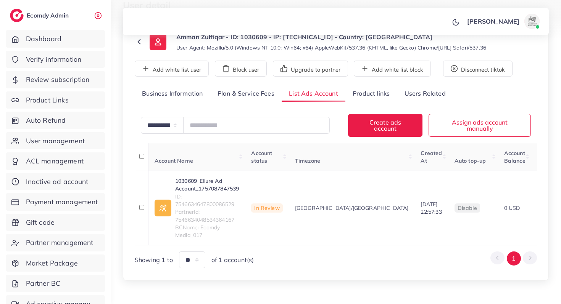
click at [352, 98] on link "Product links" at bounding box center [370, 94] width 51 height 16
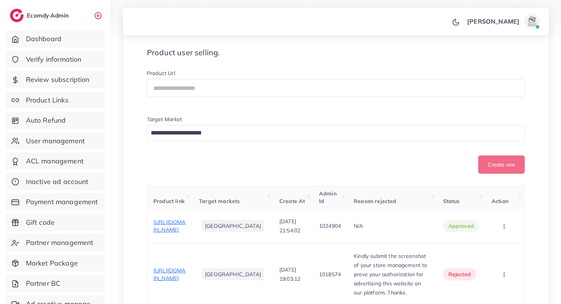
scroll to position [137, 0]
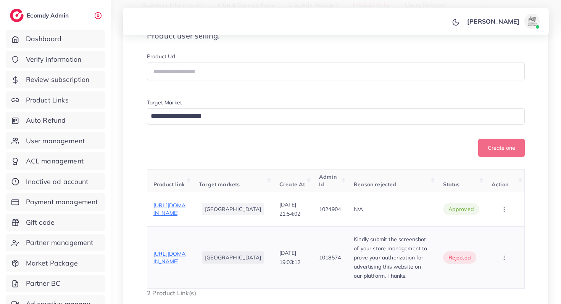
click at [186, 256] on span "https://ellure.co/products/ellure-underarm-sweat-pads" at bounding box center [169, 258] width 32 height 14
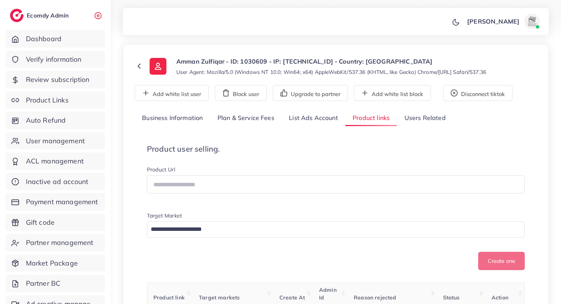
scroll to position [0, 0]
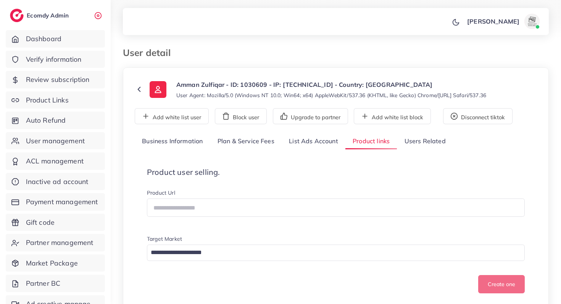
click at [292, 140] on link "List Ads Account" at bounding box center [313, 141] width 64 height 16
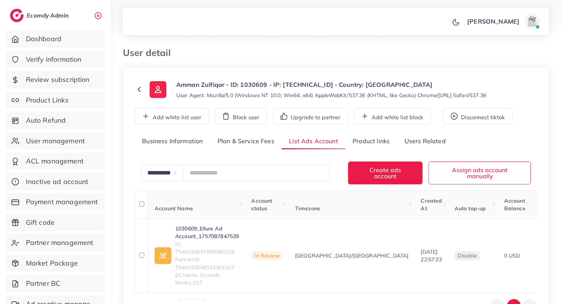
click at [355, 141] on link "Product links" at bounding box center [370, 141] width 51 height 16
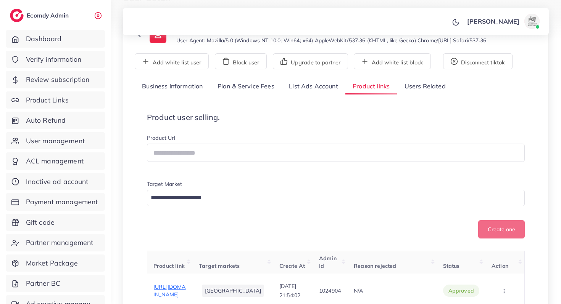
scroll to position [175, 0]
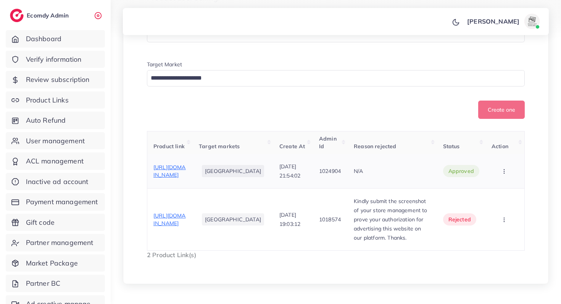
click at [183, 173] on span "https://ellure.co/" at bounding box center [169, 171] width 32 height 14
